Goal: Information Seeking & Learning: Learn about a topic

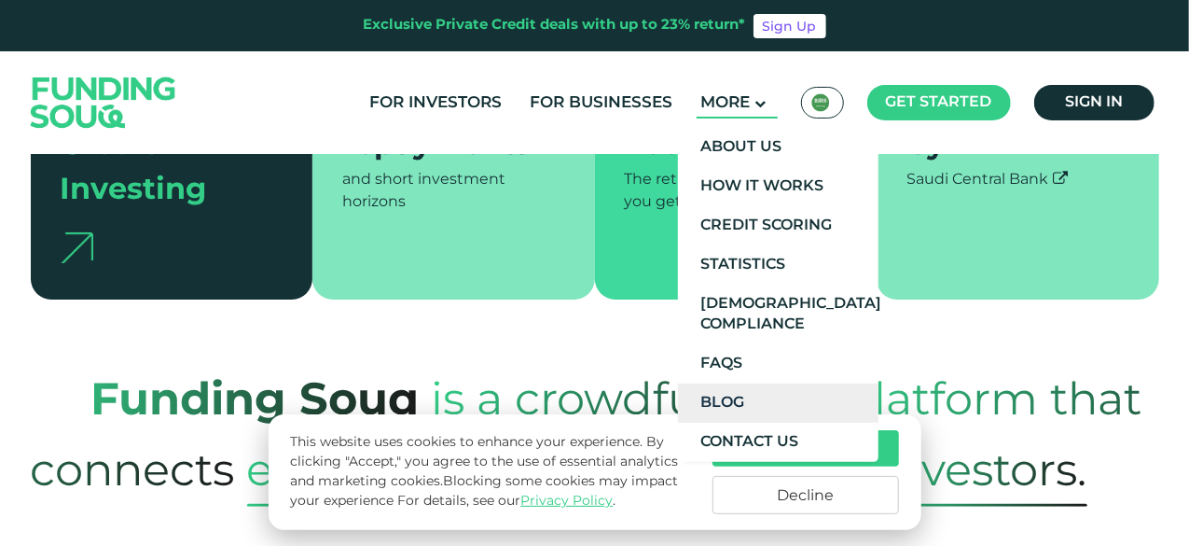
scroll to position [653, 0]
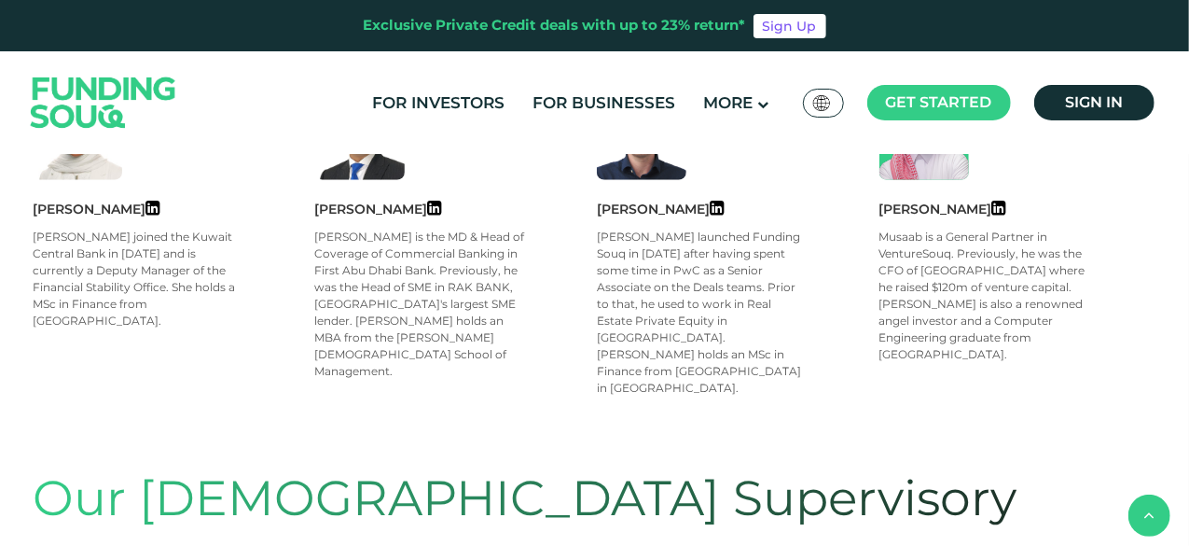
scroll to position [839, 0]
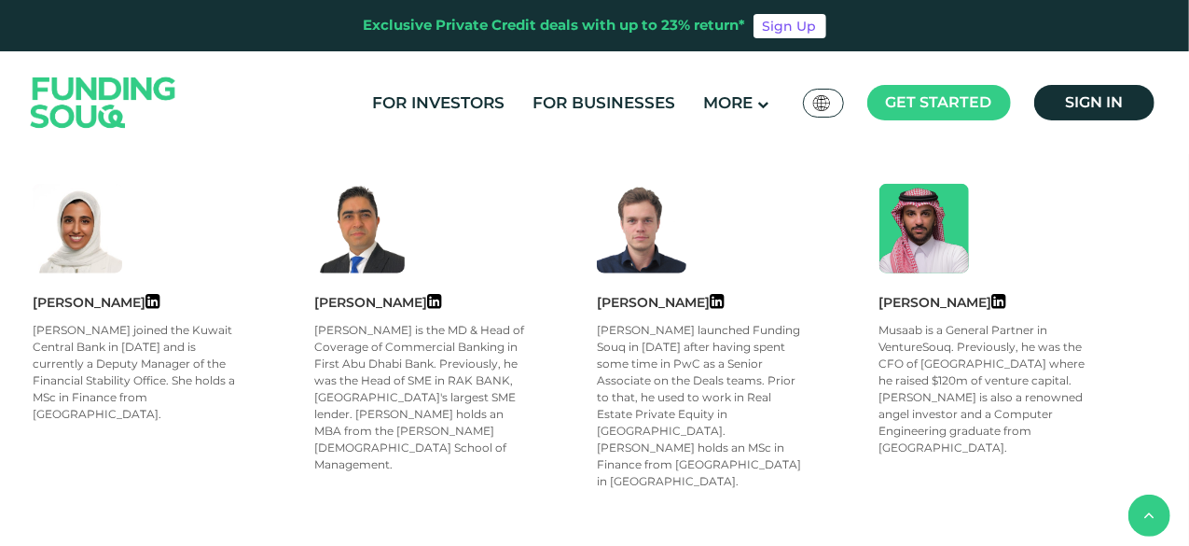
click at [1005, 300] on div "[PERSON_NAME]" at bounding box center [1020, 302] width 283 height 21
click at [1003, 299] on icon at bounding box center [999, 301] width 14 height 17
click at [428, 301] on icon at bounding box center [435, 301] width 14 height 17
click at [159, 298] on icon at bounding box center [152, 301] width 14 height 17
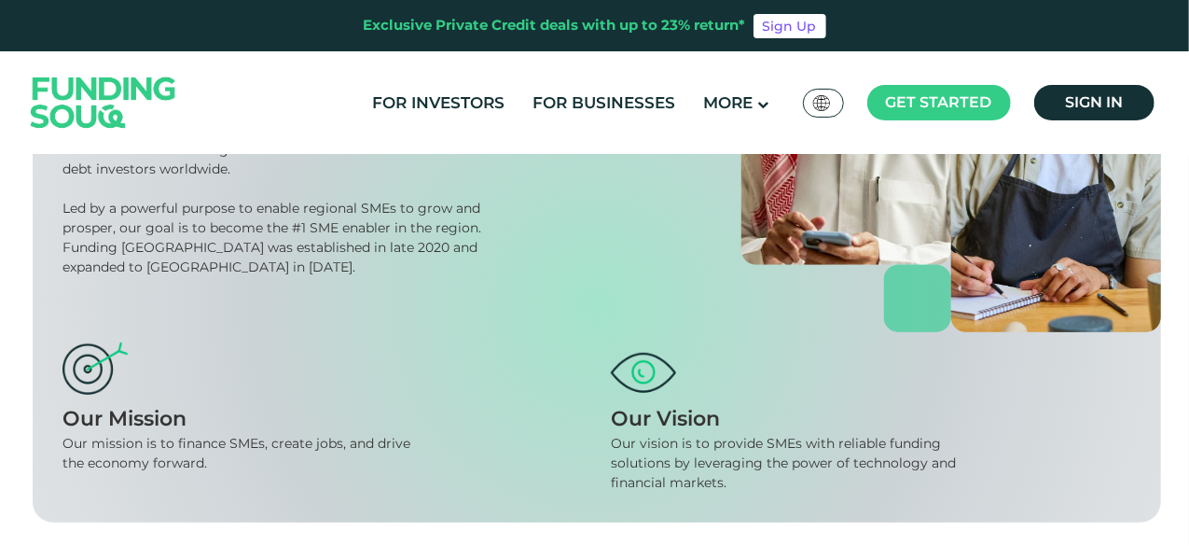
scroll to position [280, 0]
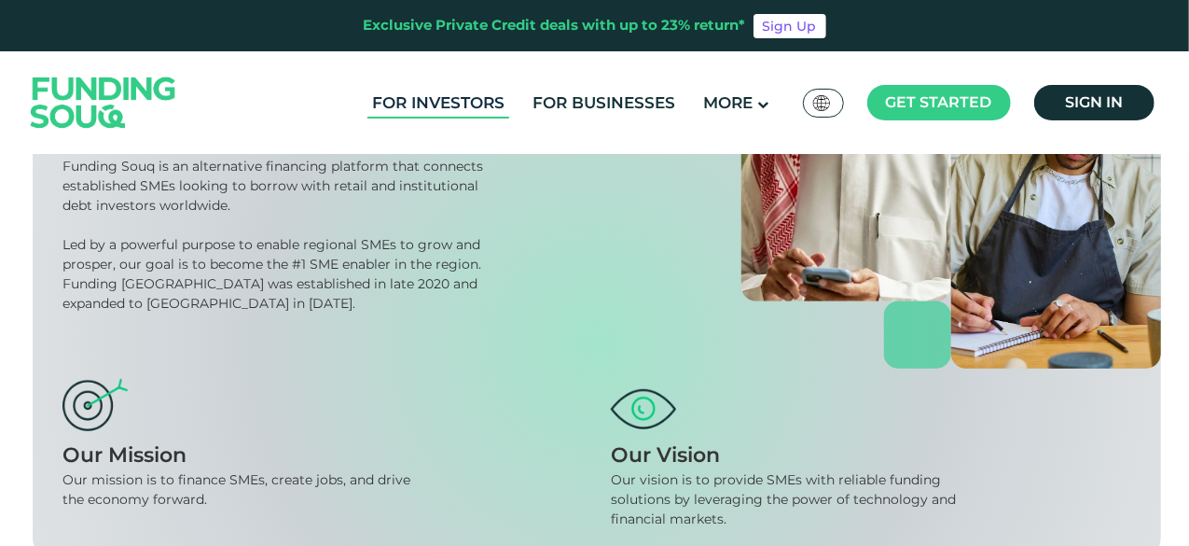
click at [435, 103] on link "For Investors" at bounding box center [438, 103] width 142 height 31
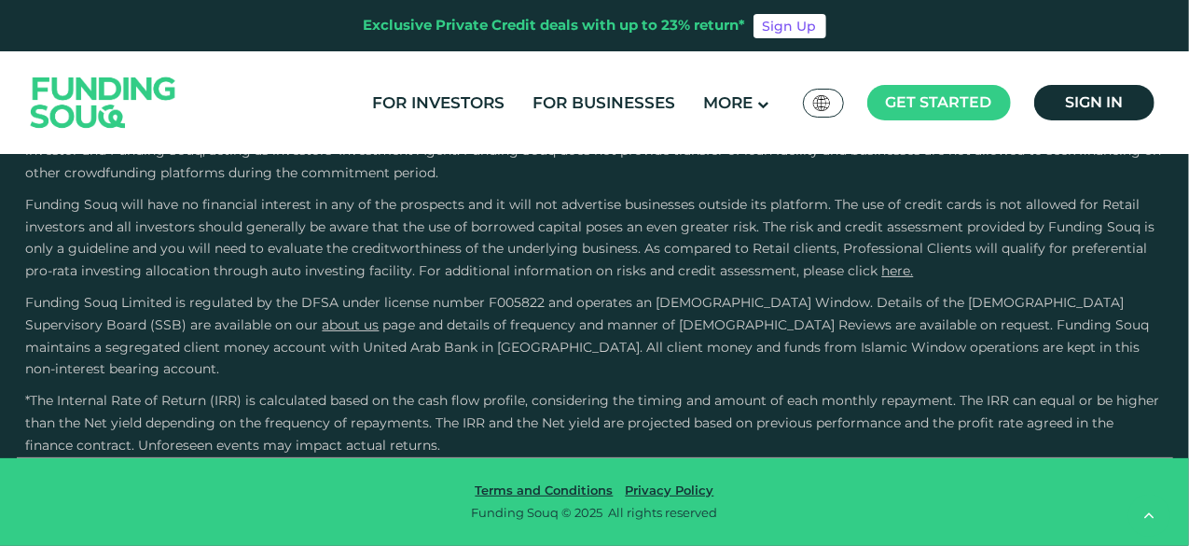
scroll to position [4010, 0]
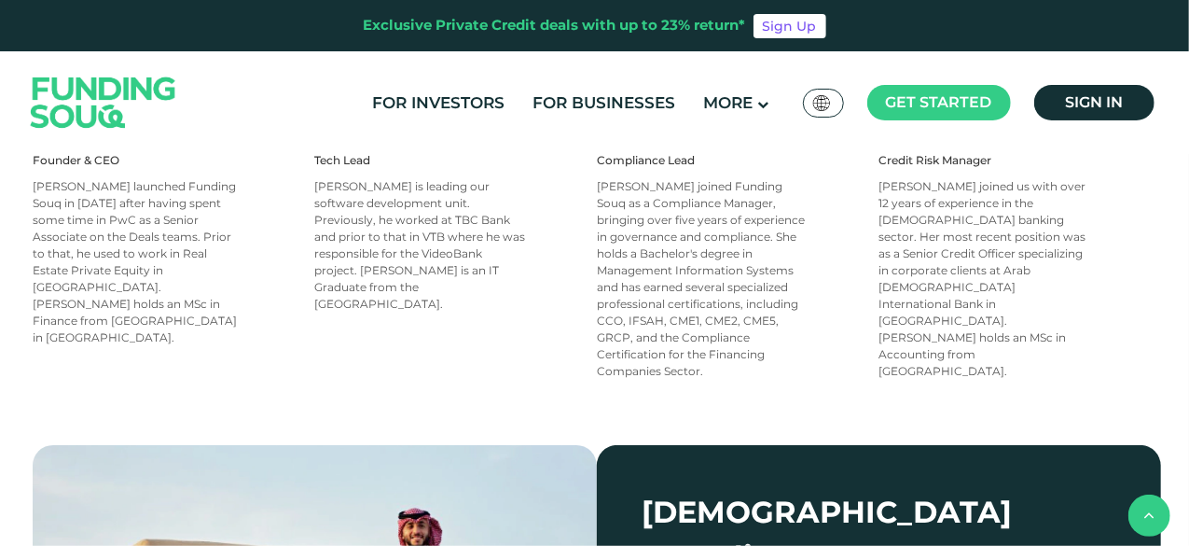
scroll to position [1958, 0]
